Goal: Information Seeking & Learning: Learn about a topic

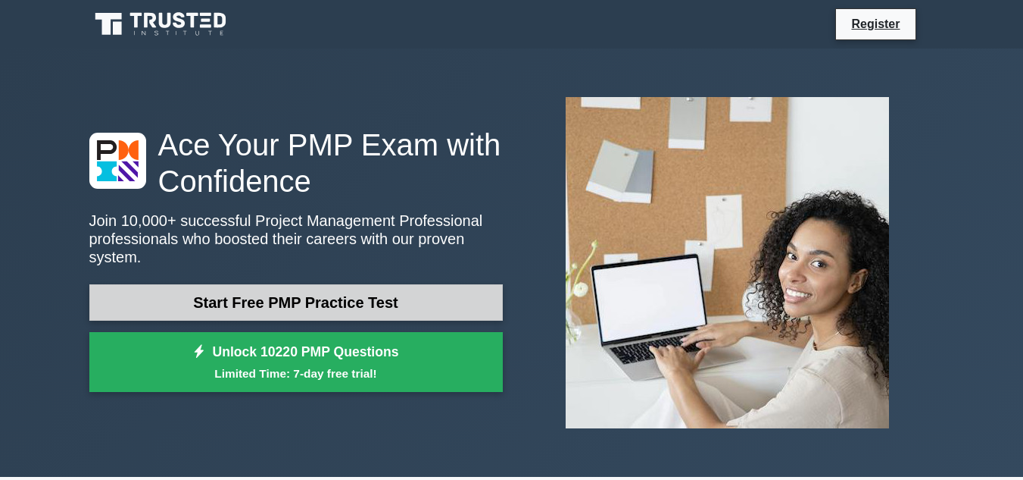
click at [279, 292] on link "Start Free PMP Practice Test" at bounding box center [296, 302] width 414 height 36
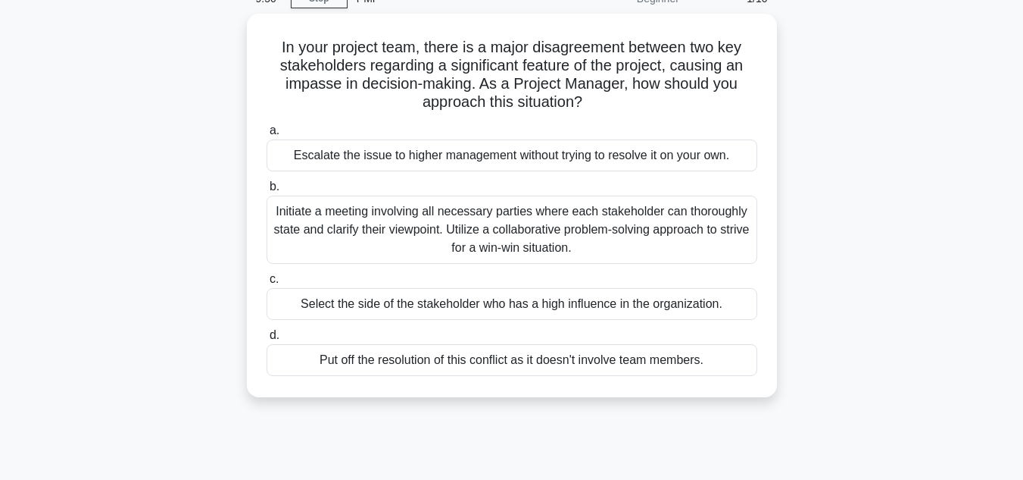
scroll to position [76, 0]
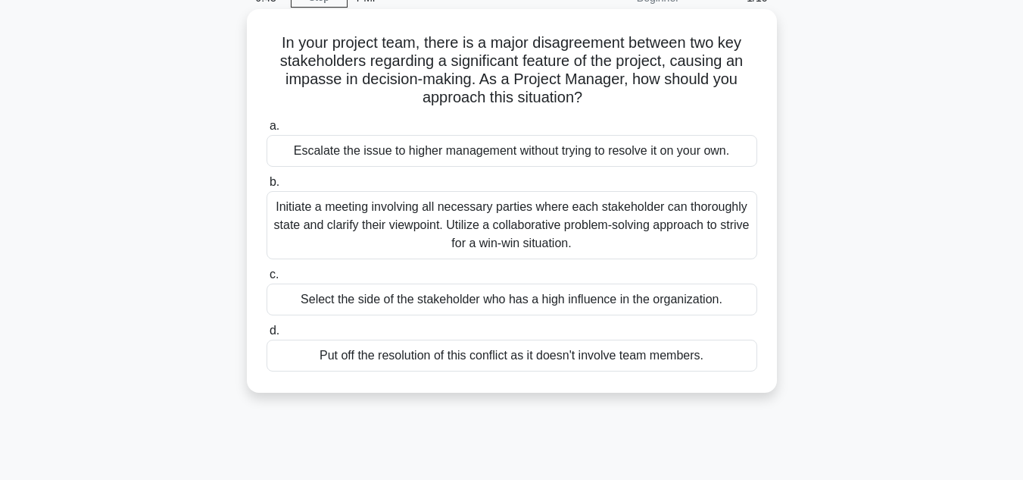
click at [550, 220] on div "Initiate a meeting involving all necessary parties where each stakeholder can t…" at bounding box center [512, 225] width 491 height 68
click at [267, 187] on input "b. Initiate a meeting involving all necessary parties where each stakeholder ca…" at bounding box center [267, 182] width 0 height 10
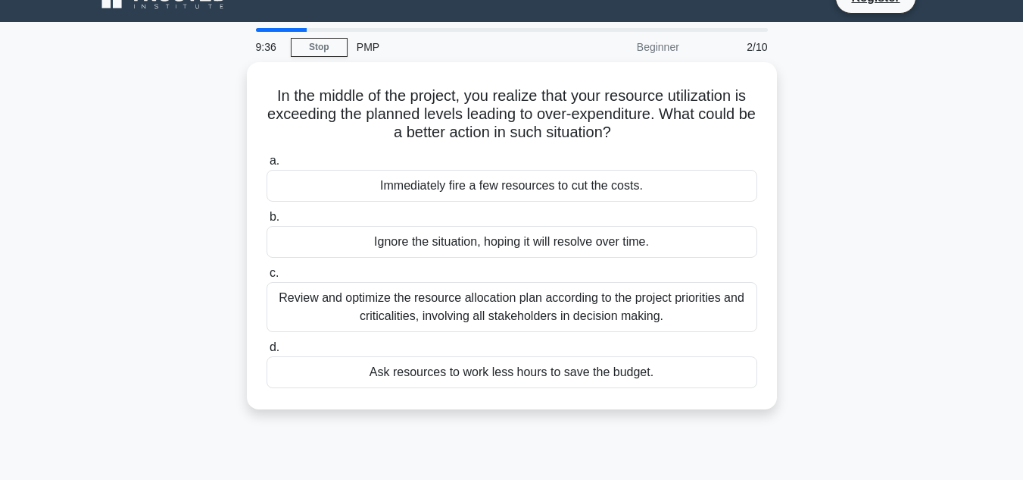
scroll to position [0, 0]
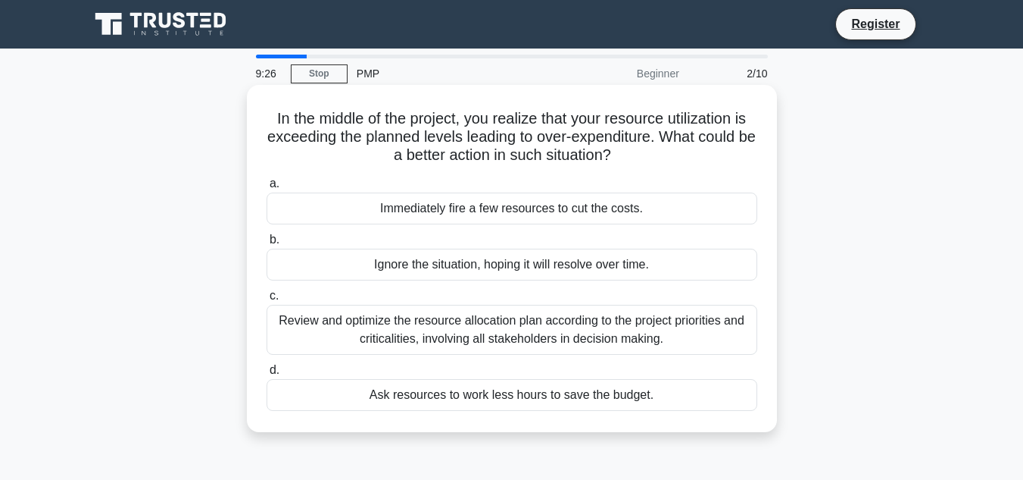
click at [534, 333] on div "Review and optimize the resource allocation plan according to the project prior…" at bounding box center [512, 330] width 491 height 50
click at [267, 301] on input "c. Review and optimize the resource allocation plan according to the project pr…" at bounding box center [267, 296] width 0 height 10
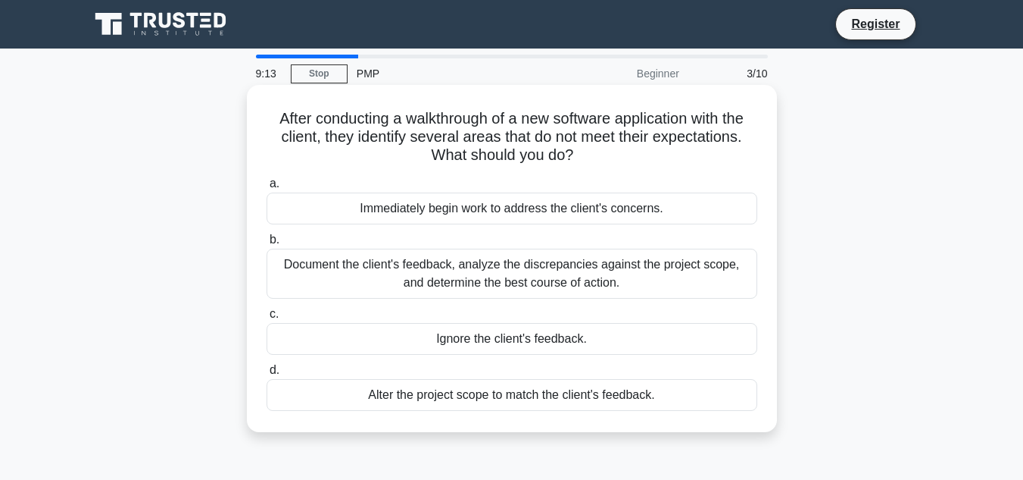
click at [547, 274] on div "Document the client's feedback, analyze the discrepancies against the project s…" at bounding box center [512, 273] width 491 height 50
click at [267, 245] on input "b. Document the client's feedback, analyze the discrepancies against the projec…" at bounding box center [267, 240] width 0 height 10
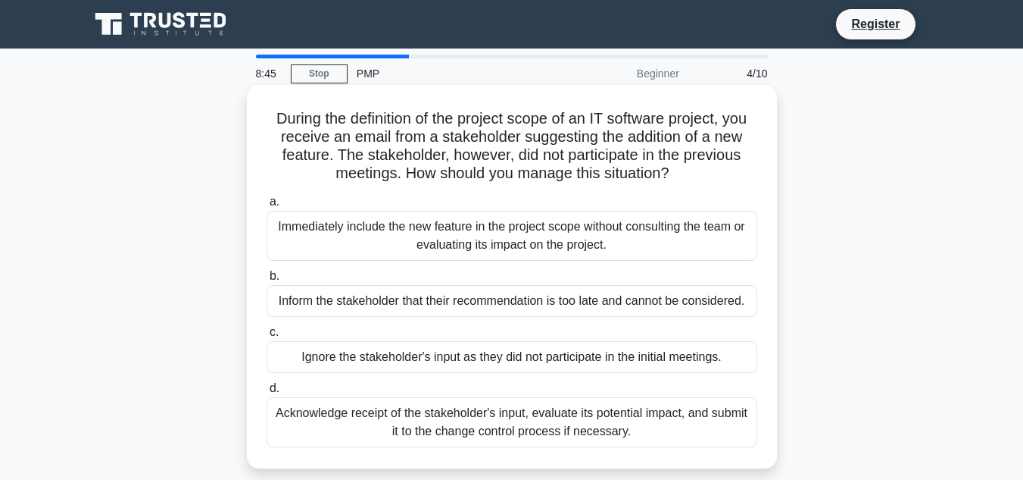
click at [530, 418] on div "Acknowledge receipt of the stakeholder's input, evaluate its potential impact, …" at bounding box center [512, 422] width 491 height 50
click at [267, 393] on input "d. Acknowledge receipt of the stakeholder's input, evaluate its potential impac…" at bounding box center [267, 388] width 0 height 10
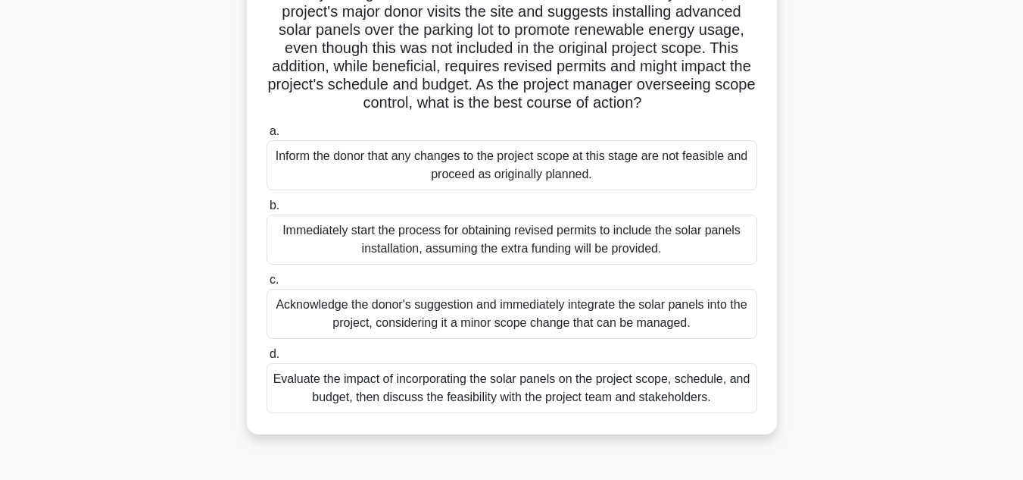
scroll to position [152, 0]
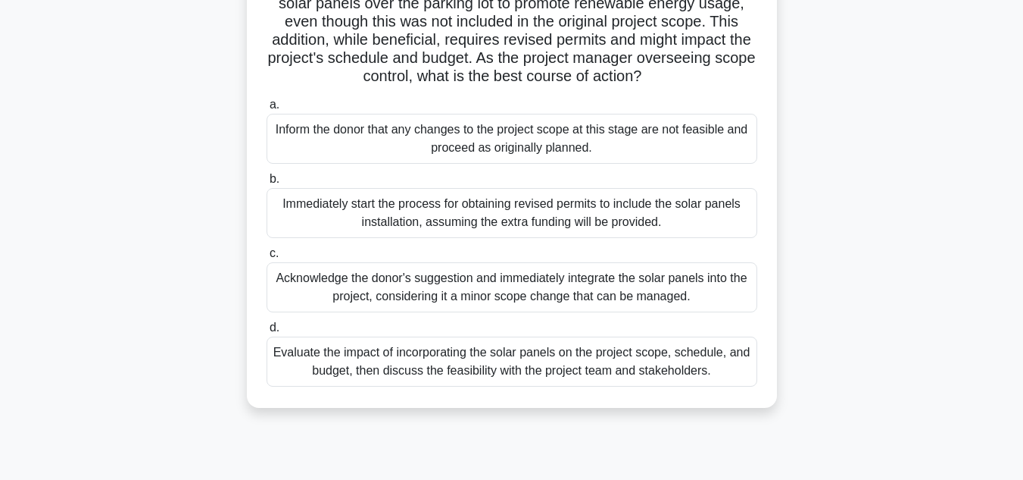
click at [561, 386] on div "Evaluate the impact of incorporating the solar panels on the project scope, sch…" at bounding box center [512, 361] width 491 height 50
click at [267, 333] on input "d. Evaluate the impact of incorporating the solar panels on the project scope, …" at bounding box center [267, 328] width 0 height 10
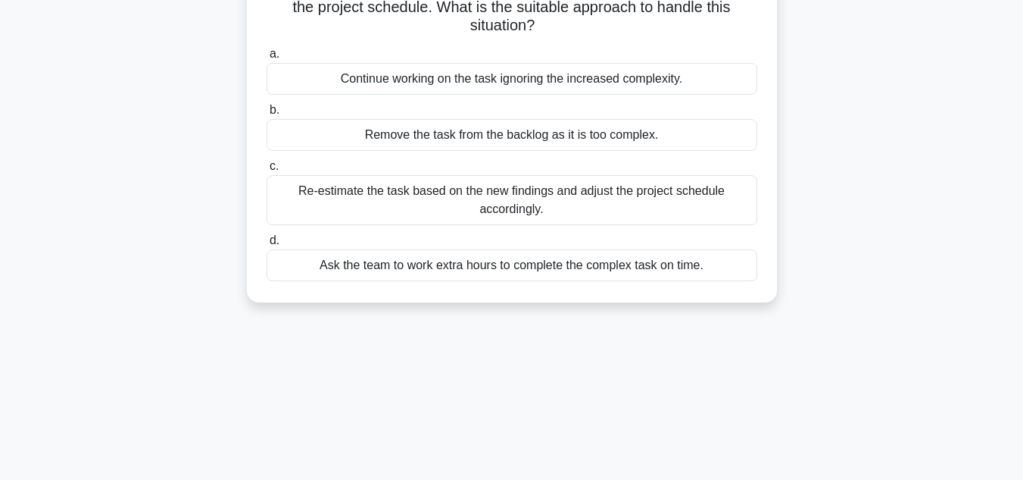
scroll to position [0, 0]
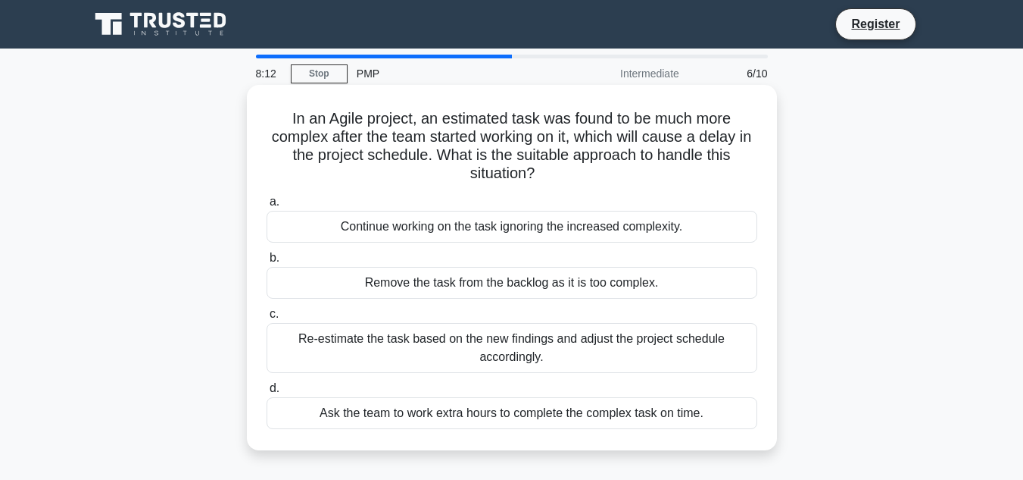
click at [527, 414] on div "Ask the team to work extra hours to complete the complex task on time." at bounding box center [512, 413] width 491 height 32
click at [267, 393] on input "d. Ask the team to work extra hours to complete the complex task on time." at bounding box center [267, 388] width 0 height 10
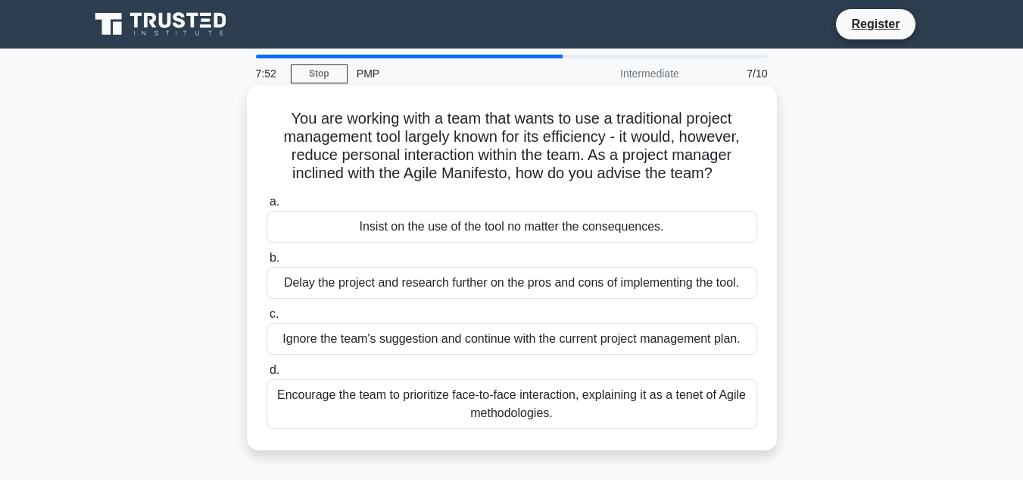
click at [500, 405] on div "Encourage the team to prioritize face-to-face interaction, explaining it as a t…" at bounding box center [512, 404] width 491 height 50
click at [267, 375] on input "d. Encourage the team to prioritize face-to-face interaction, explaining it as …" at bounding box center [267, 370] width 0 height 10
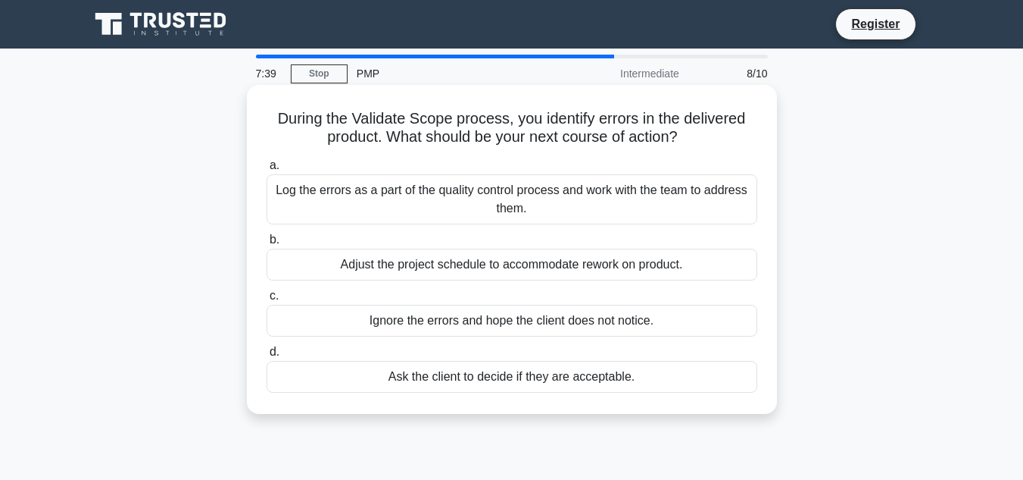
click at [566, 202] on div "Log the errors as a part of the quality control process and work with the team …" at bounding box center [512, 199] width 491 height 50
click at [267, 170] on input "a. Log the errors as a part of the quality control process and work with the te…" at bounding box center [267, 166] width 0 height 10
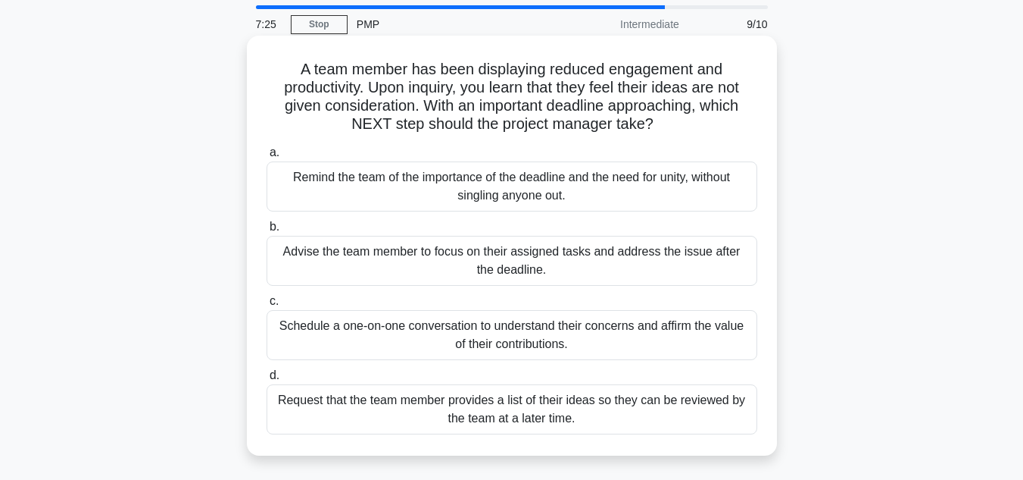
scroll to position [76, 0]
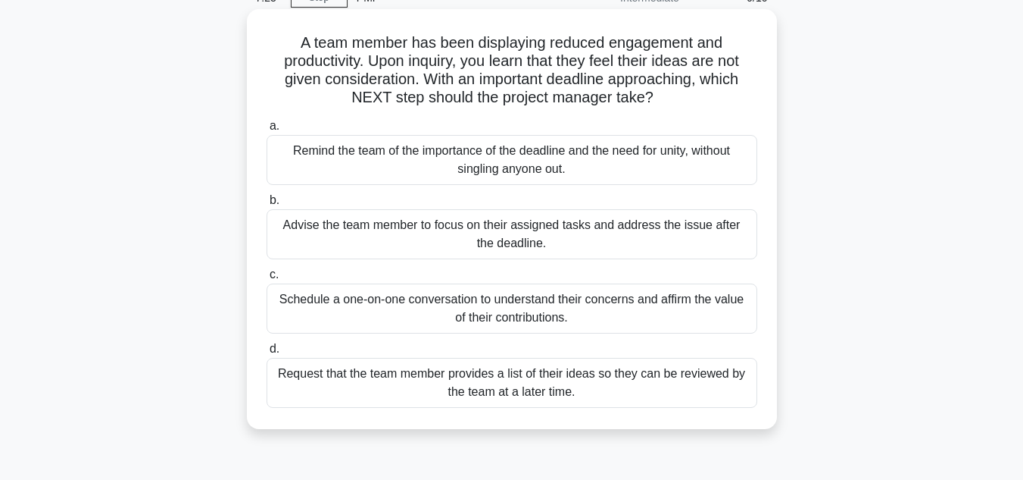
click at [567, 380] on div "Request that the team member provides a list of their ideas so they can be revi…" at bounding box center [512, 383] width 491 height 50
click at [267, 354] on input "d. Request that the team member provides a list of their ideas so they can be r…" at bounding box center [267, 349] width 0 height 10
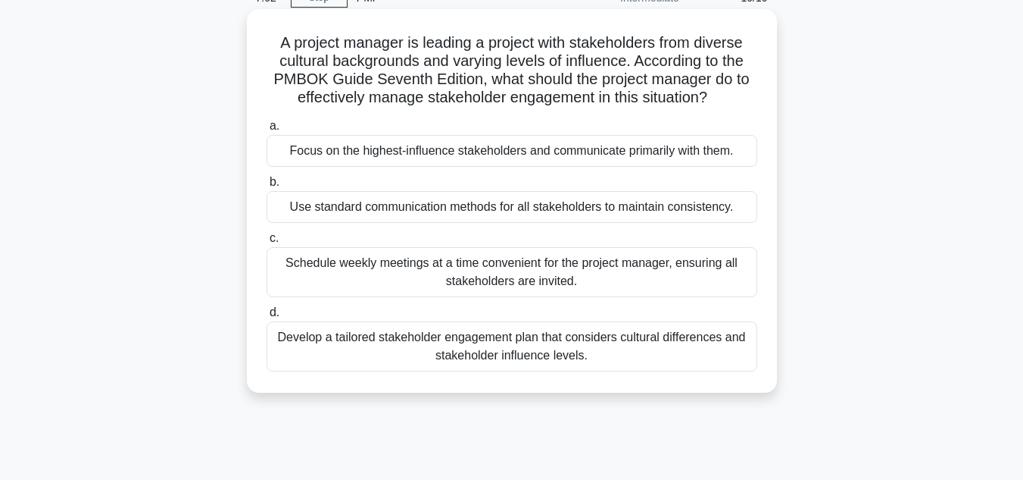
click at [595, 331] on div "Develop a tailored stakeholder engagement plan that considers cultural differen…" at bounding box center [512, 346] width 491 height 50
click at [267, 317] on input "d. Develop a tailored stakeholder engagement plan that considers cultural diffe…" at bounding box center [267, 313] width 0 height 10
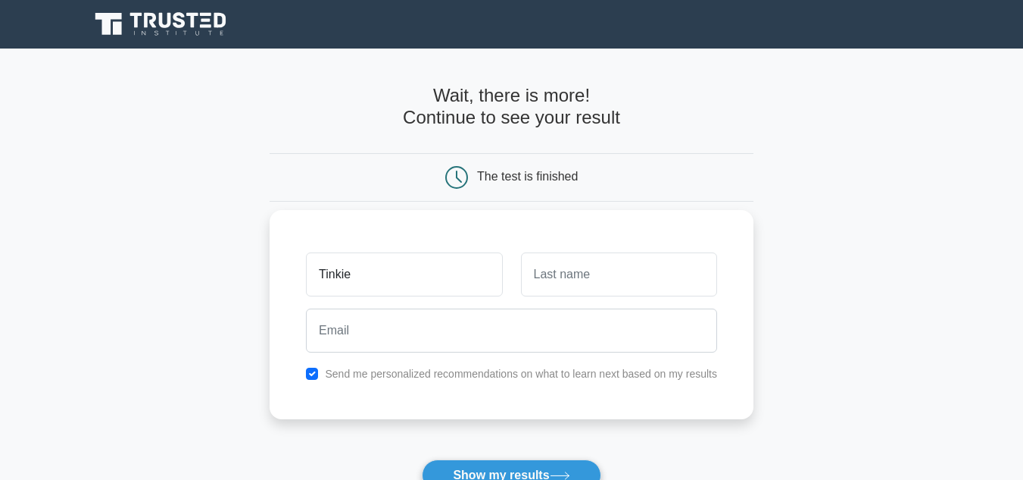
type input "Tinkie"
click at [568, 271] on input "text" at bounding box center [619, 274] width 196 height 44
type input "Schoonbee"
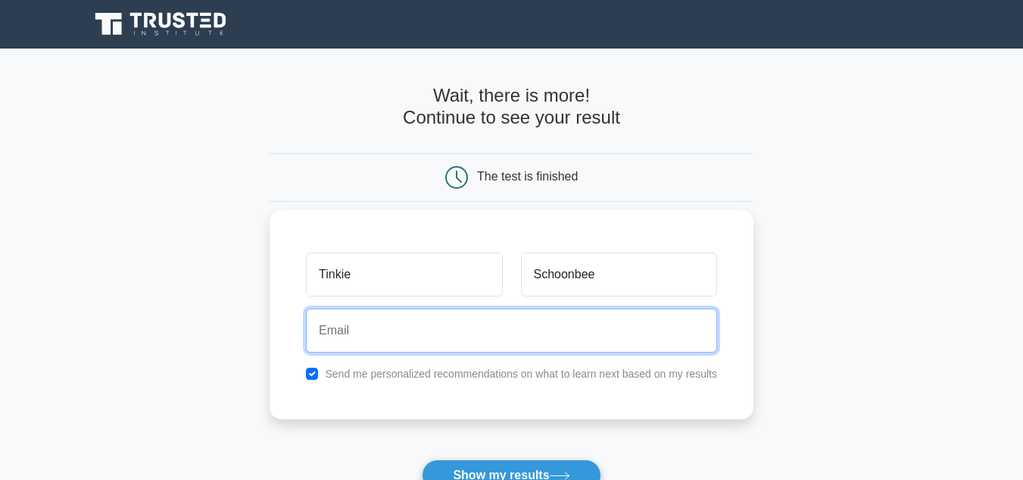
click at [328, 334] on input "email" at bounding box center [511, 330] width 411 height 44
type input "tinkies1969@gmail.com"
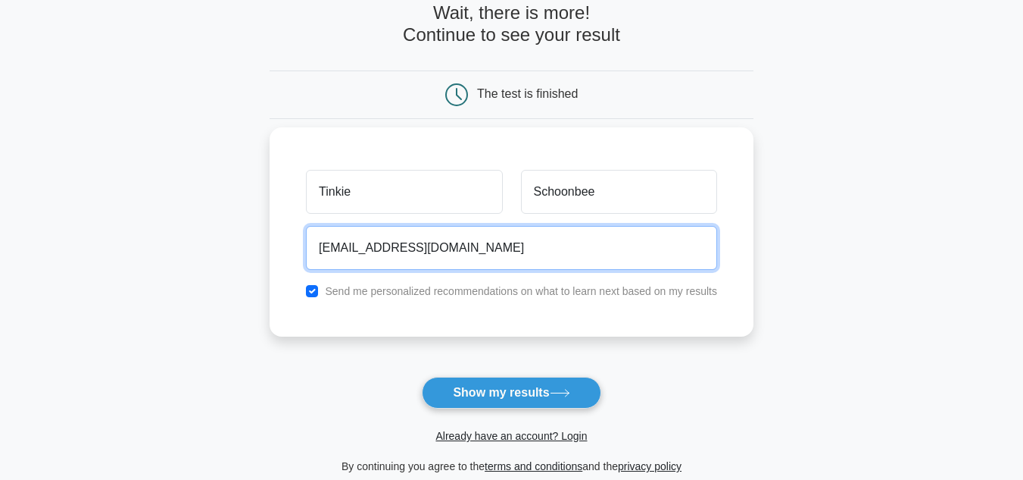
scroll to position [152, 0]
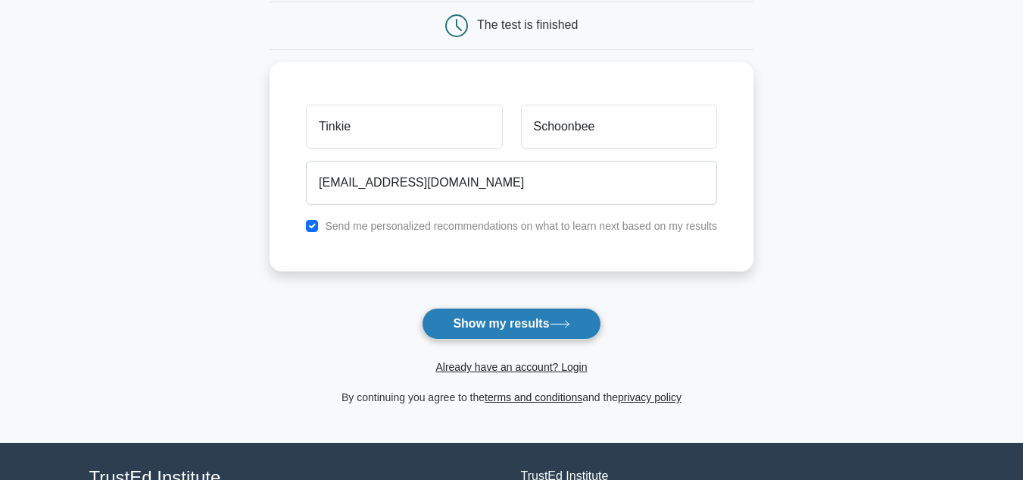
click at [498, 327] on button "Show my results" at bounding box center [511, 324] width 179 height 32
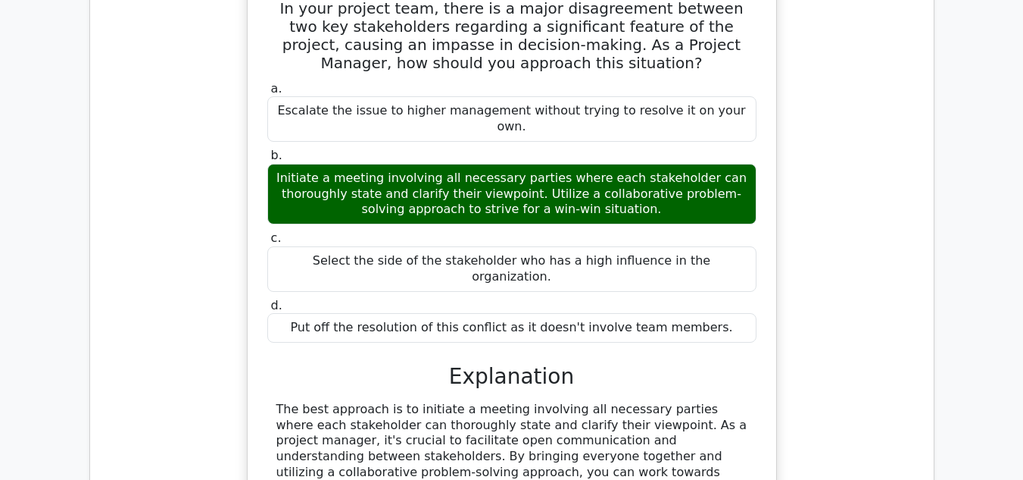
scroll to position [1212, 0]
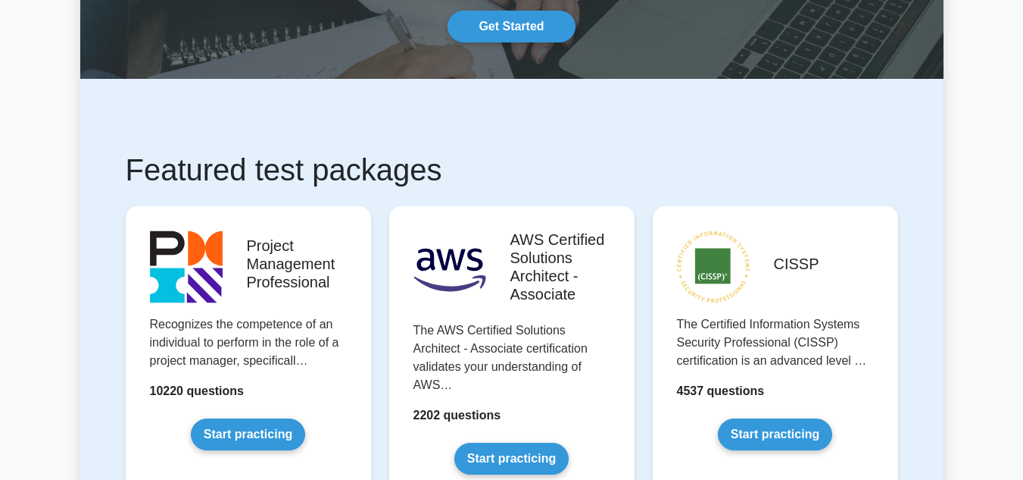
scroll to position [227, 0]
